Goal: Information Seeking & Learning: Check status

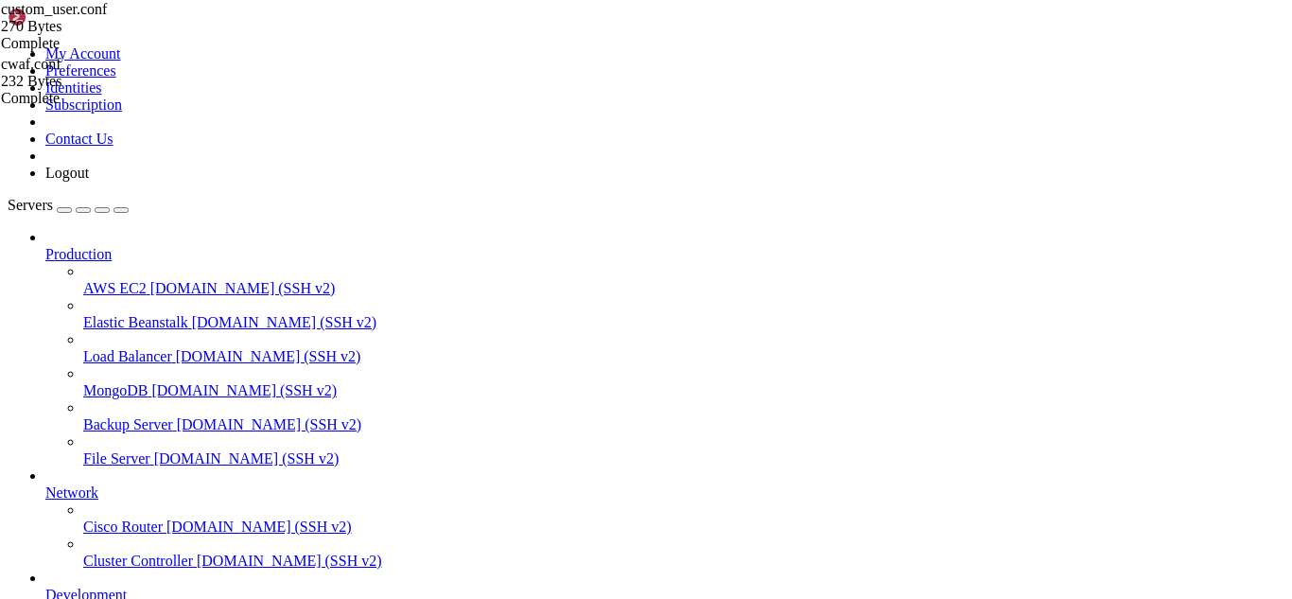
scroll to position [5706, 0]
drag, startPoint x: 295, startPoint y: 1602, endPoint x: 256, endPoint y: 1596, distance: 39.2
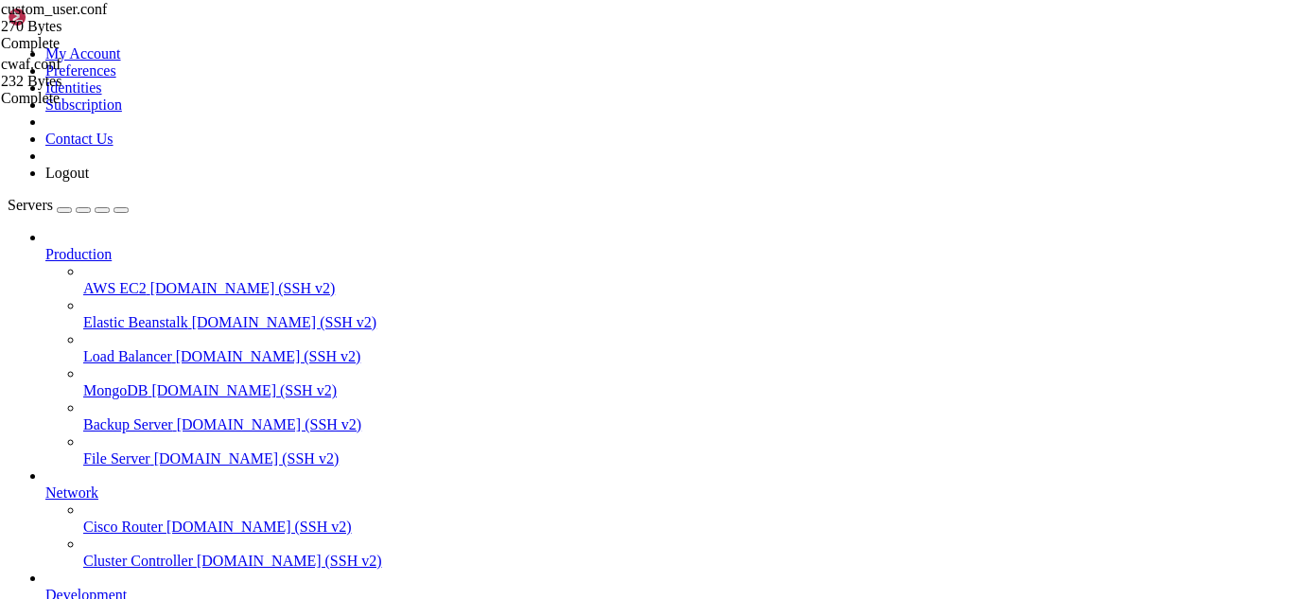
drag, startPoint x: 210, startPoint y: 1572, endPoint x: 15, endPoint y: 1557, distance: 195.4
drag, startPoint x: 212, startPoint y: 1572, endPoint x: 14, endPoint y: 1481, distance: 217.5
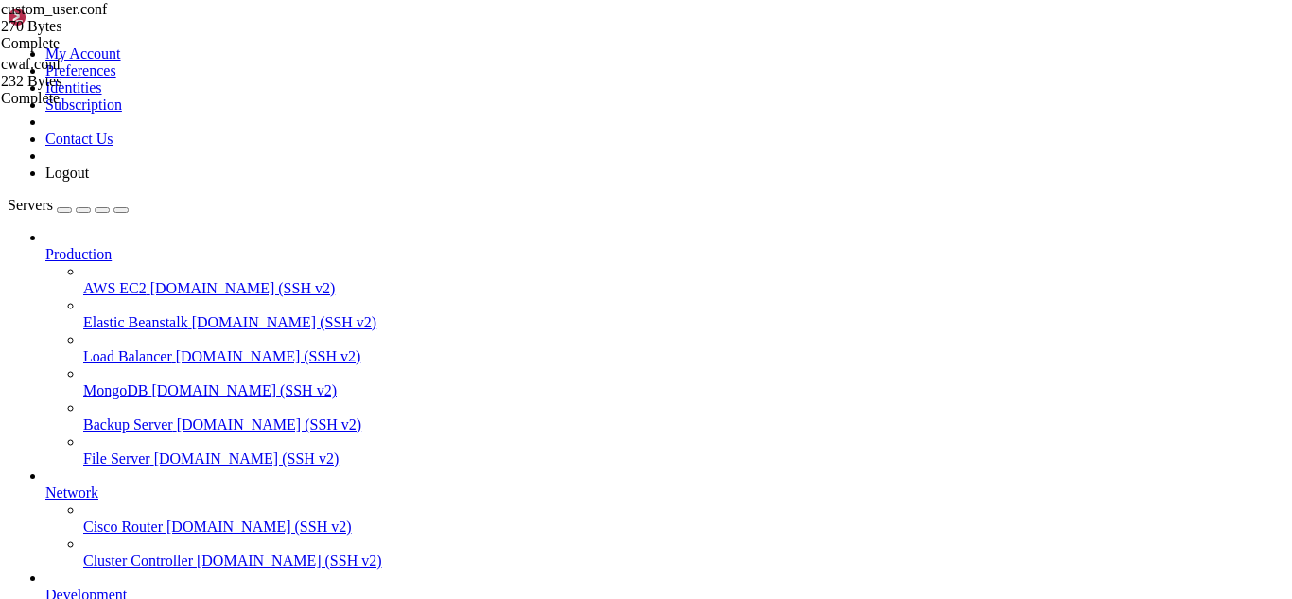
scroll to position [5899, 0]
drag, startPoint x: 15, startPoint y: 1379, endPoint x: 689, endPoint y: 1619, distance: 715.7
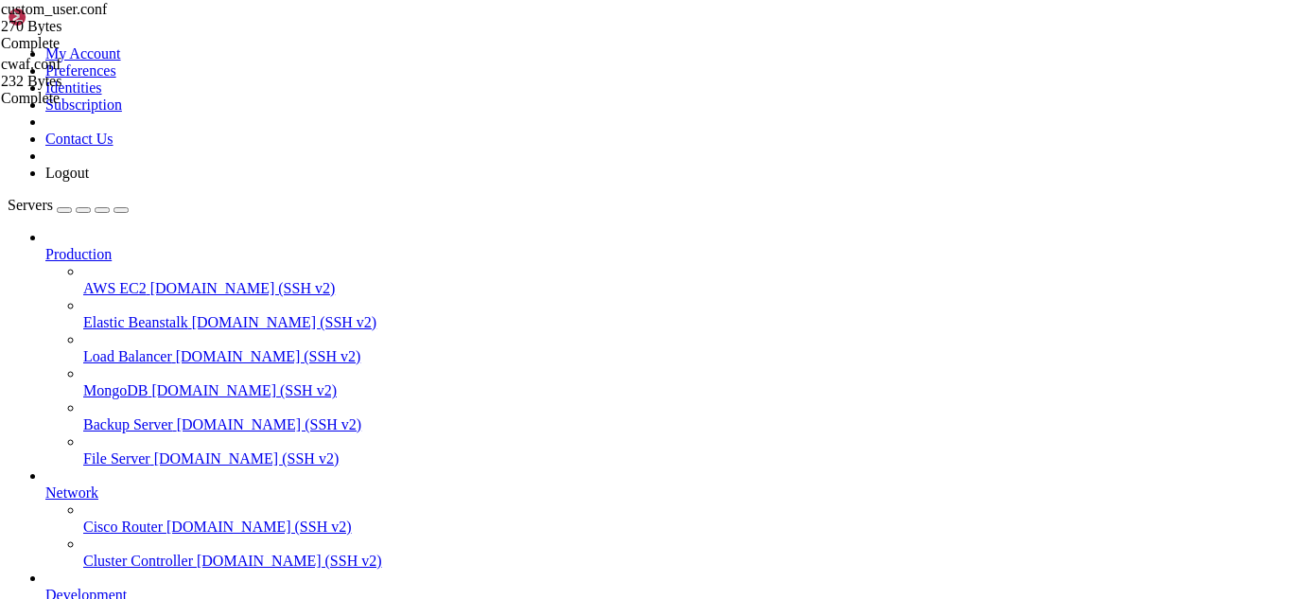
scroll to position [16171, 0]
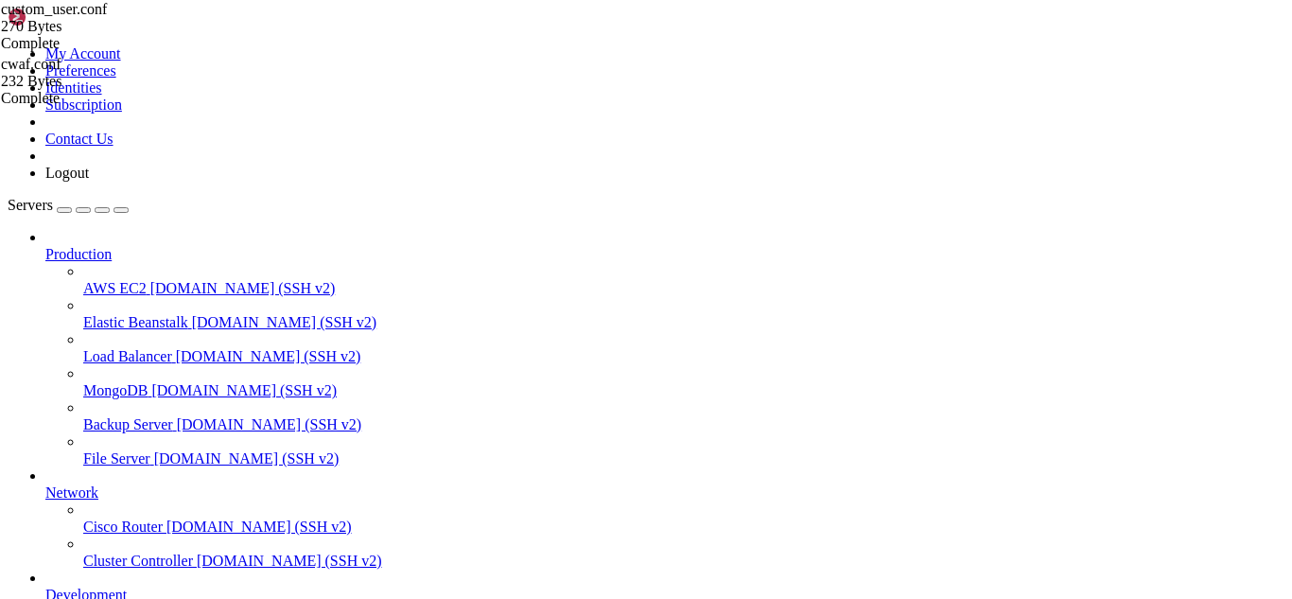
scroll to position [18872, 0]
